Goal: Book appointment/travel/reservation

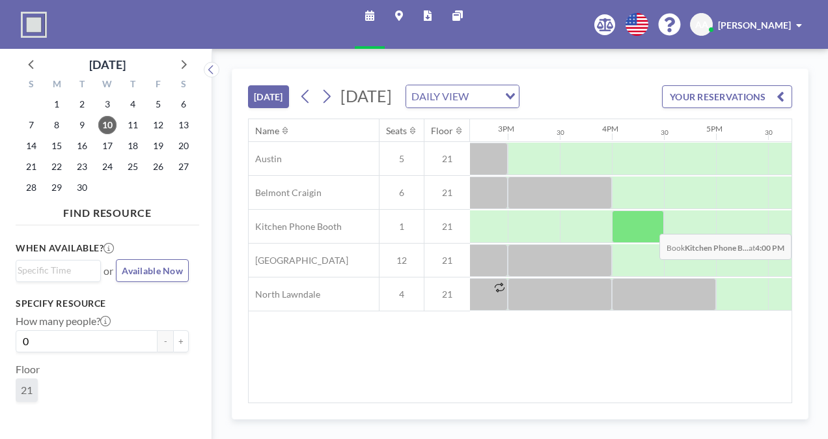
scroll to position [0, 1530]
click at [668, 239] on div at bounding box center [686, 226] width 52 height 33
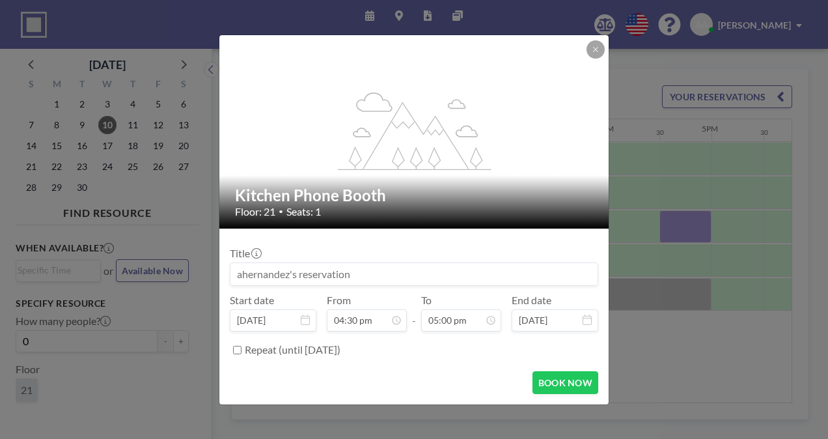
click at [392, 266] on input at bounding box center [414, 274] width 367 height 22
type input "S"
click at [592, 48] on icon at bounding box center [596, 50] width 8 height 8
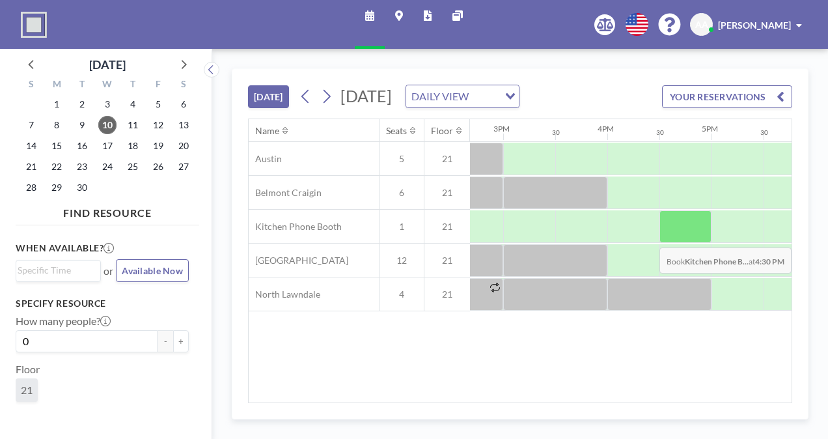
click at [663, 243] on div at bounding box center [686, 226] width 52 height 33
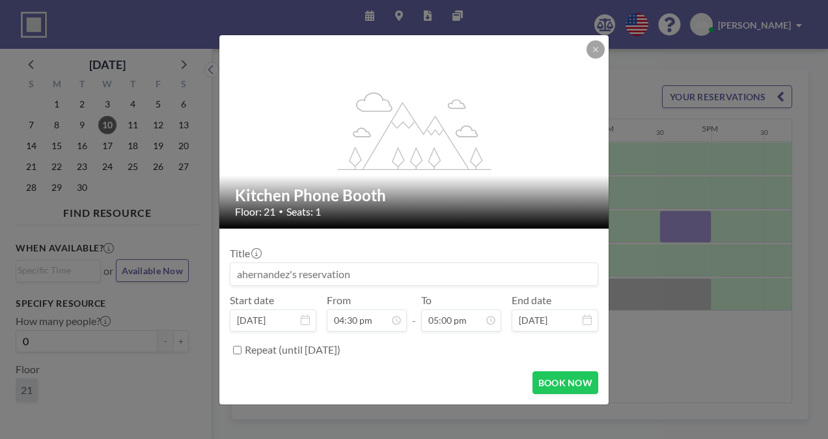
click at [401, 272] on input at bounding box center [414, 274] width 367 height 22
type input "Student Meeting"
click at [555, 384] on button "BOOK NOW" at bounding box center [566, 382] width 66 height 23
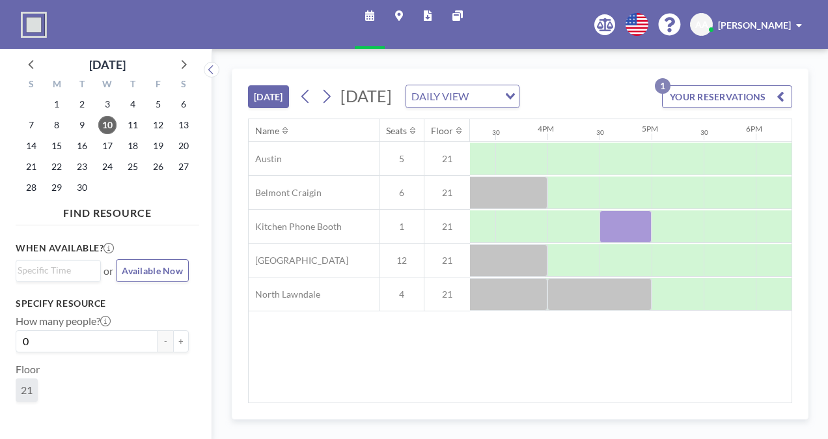
scroll to position [0, 1588]
click at [757, 104] on button "YOUR RESERVATIONS 1" at bounding box center [727, 96] width 130 height 23
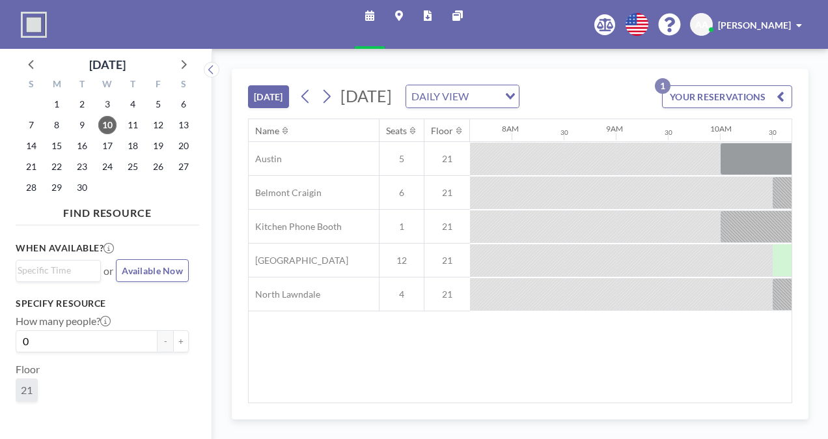
scroll to position [0, 990]
